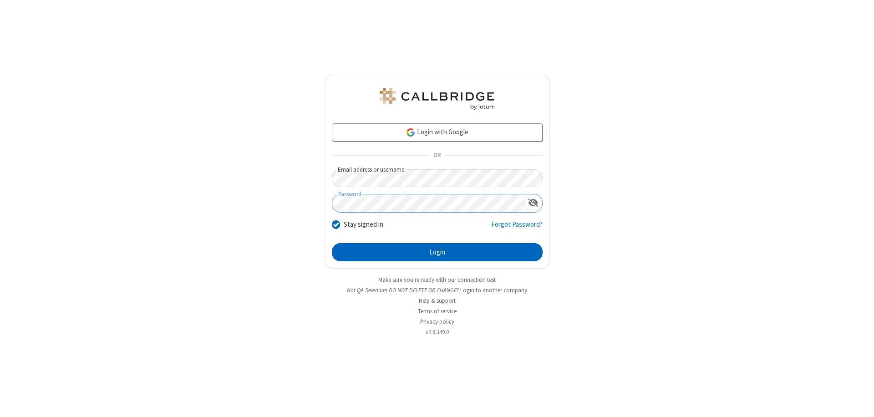
click at [437, 252] on button "Login" at bounding box center [437, 252] width 211 height 18
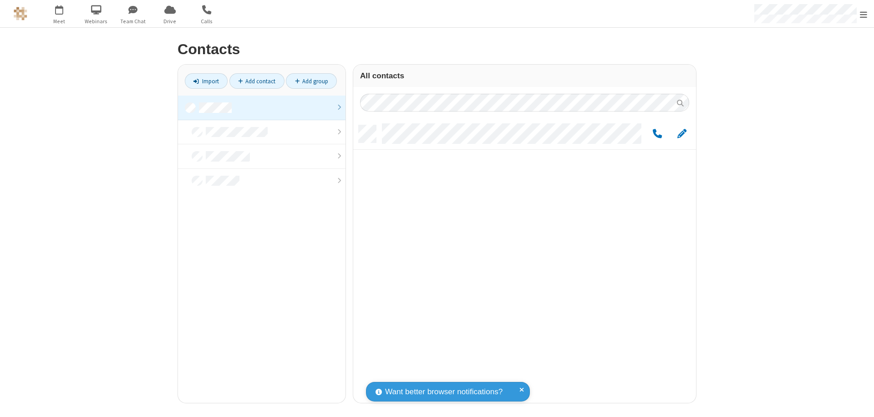
scroll to position [278, 336]
click at [262, 107] on link at bounding box center [261, 108] width 167 height 25
click at [682, 133] on span "Edit" at bounding box center [681, 133] width 9 height 11
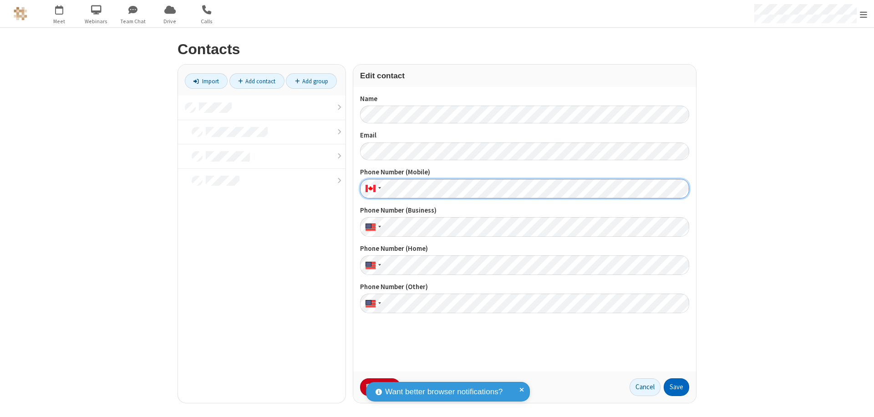
click at [676, 387] on button "Save" at bounding box center [675, 387] width 25 height 18
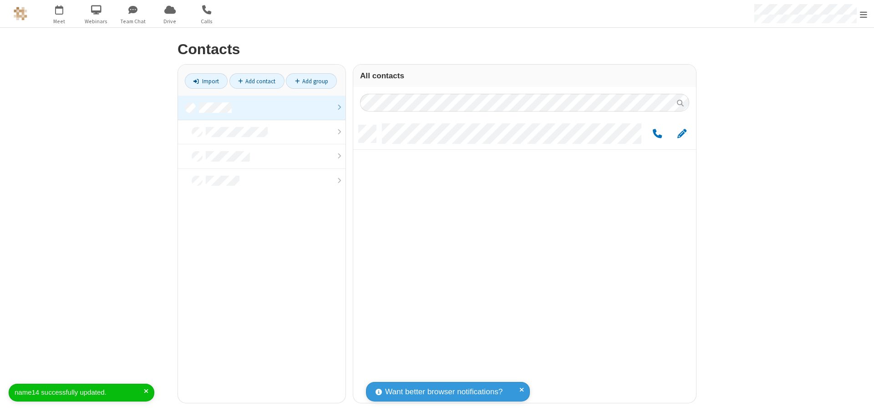
scroll to position [278, 336]
